Goal: Transaction & Acquisition: Obtain resource

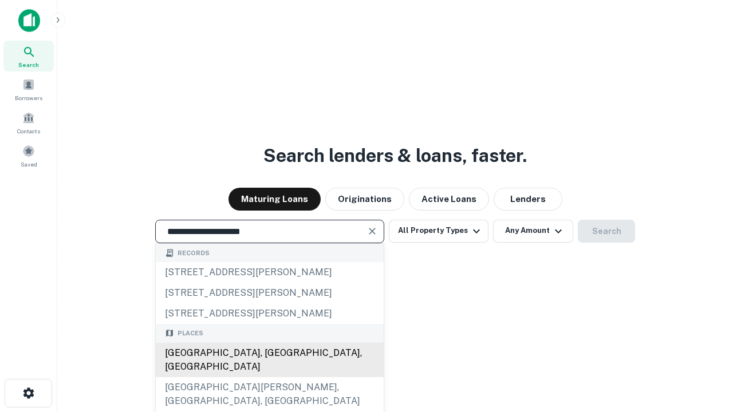
click at [269, 377] on div "[GEOGRAPHIC_DATA], [GEOGRAPHIC_DATA], [GEOGRAPHIC_DATA]" at bounding box center [270, 360] width 228 height 34
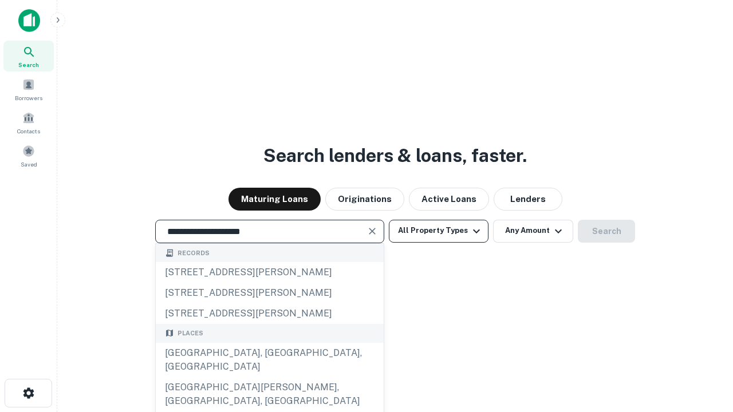
type input "**********"
click at [439, 231] on button "All Property Types" at bounding box center [439, 231] width 100 height 23
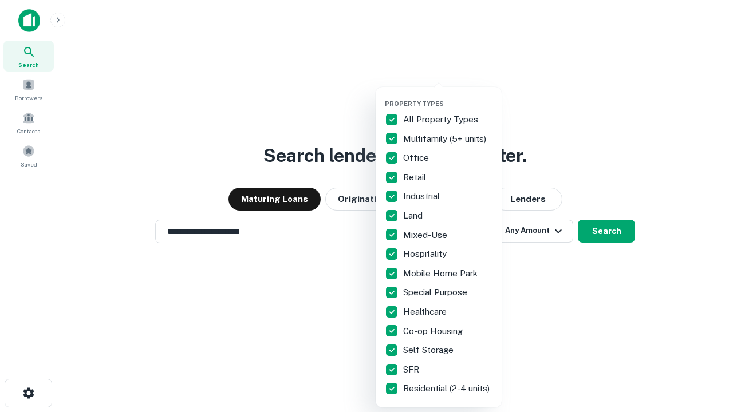
click at [448, 96] on button "button" at bounding box center [448, 96] width 126 height 1
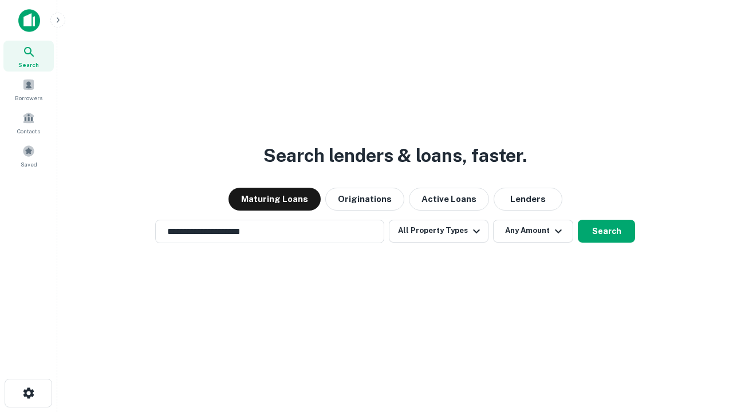
scroll to position [18, 0]
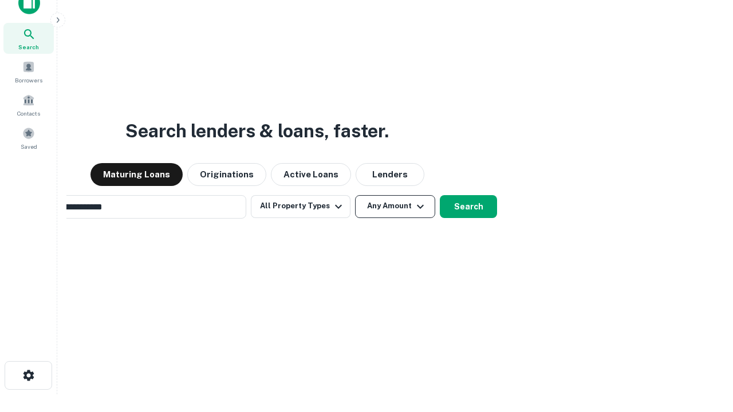
click at [355, 195] on button "Any Amount" at bounding box center [395, 206] width 80 height 23
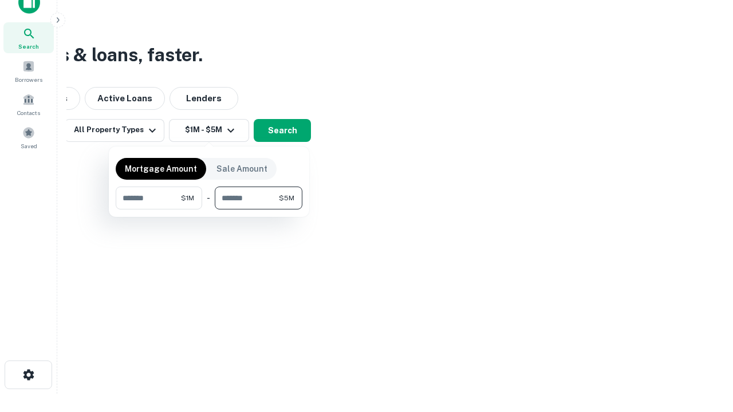
type input "*******"
click at [209, 210] on button "button" at bounding box center [209, 210] width 187 height 1
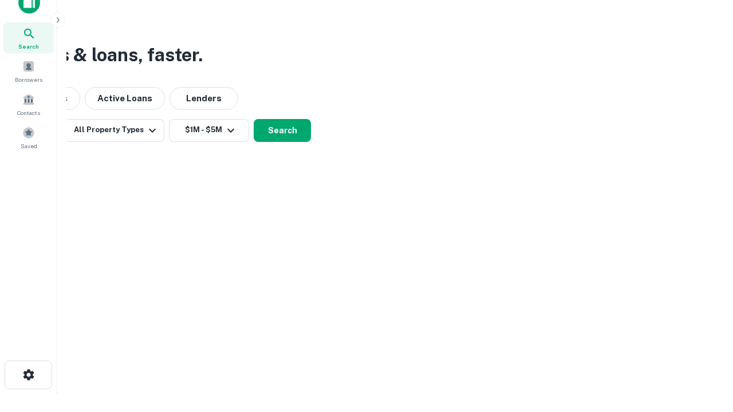
scroll to position [7, 211]
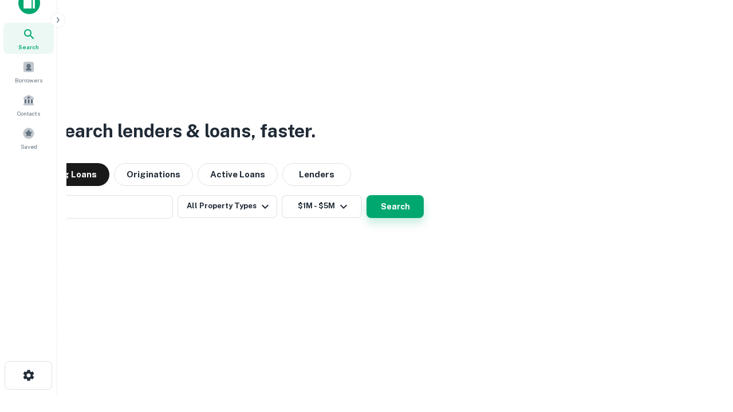
click at [367, 195] on button "Search" at bounding box center [395, 206] width 57 height 23
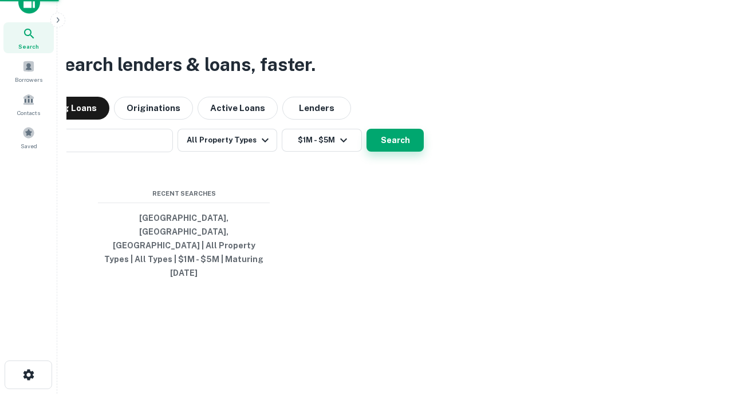
scroll to position [30, 324]
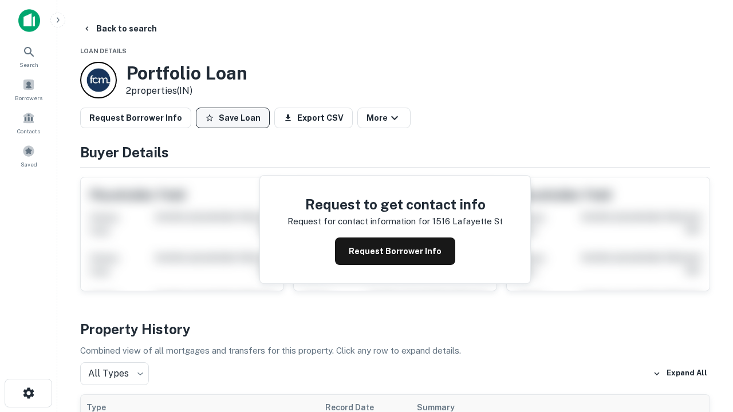
click at [233, 118] on button "Save Loan" at bounding box center [233, 118] width 74 height 21
